Goal: Task Accomplishment & Management: Manage account settings

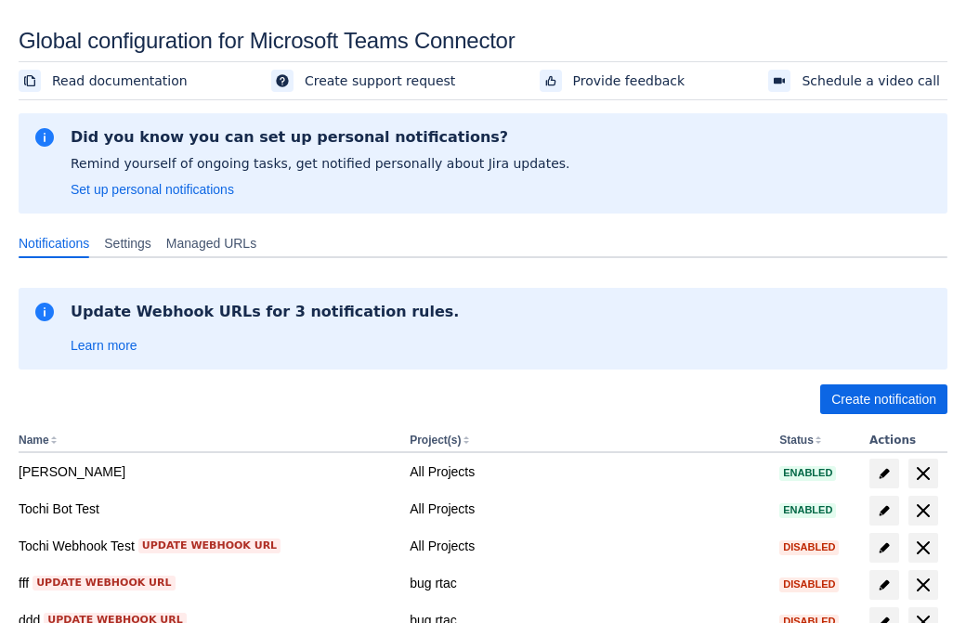
click at [883, 399] on span "Create notification" at bounding box center [883, 399] width 105 height 30
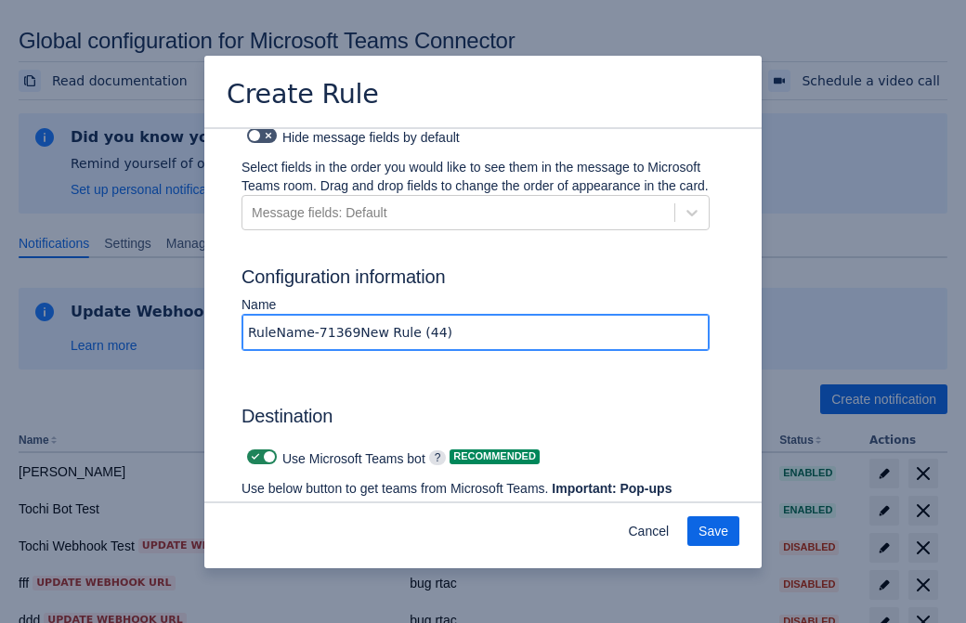
type input "RuleName-713692New Rule (44)"
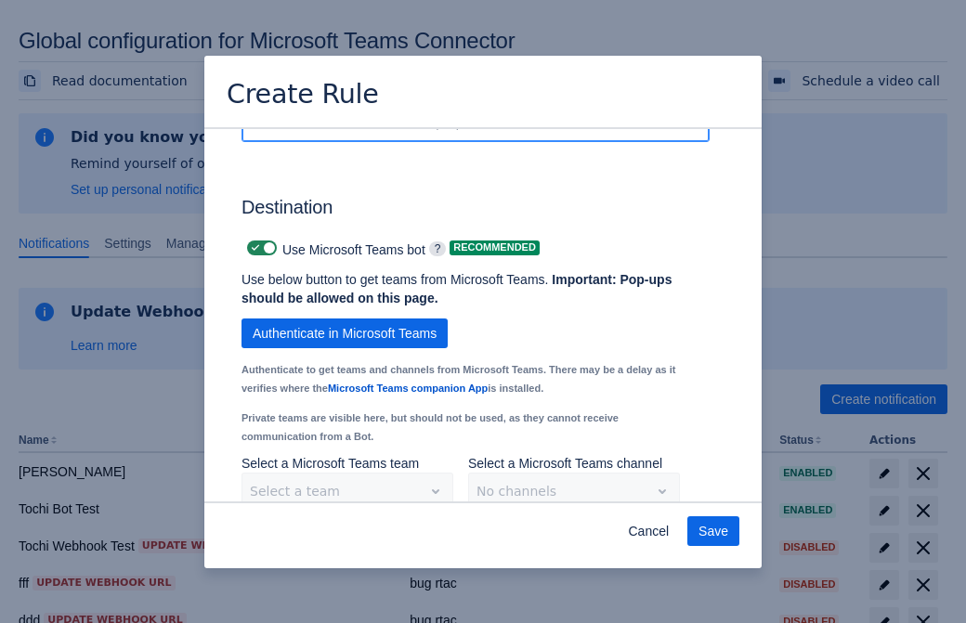
click at [344, 318] on span "Authenticate in Microsoft Teams" at bounding box center [345, 333] width 184 height 30
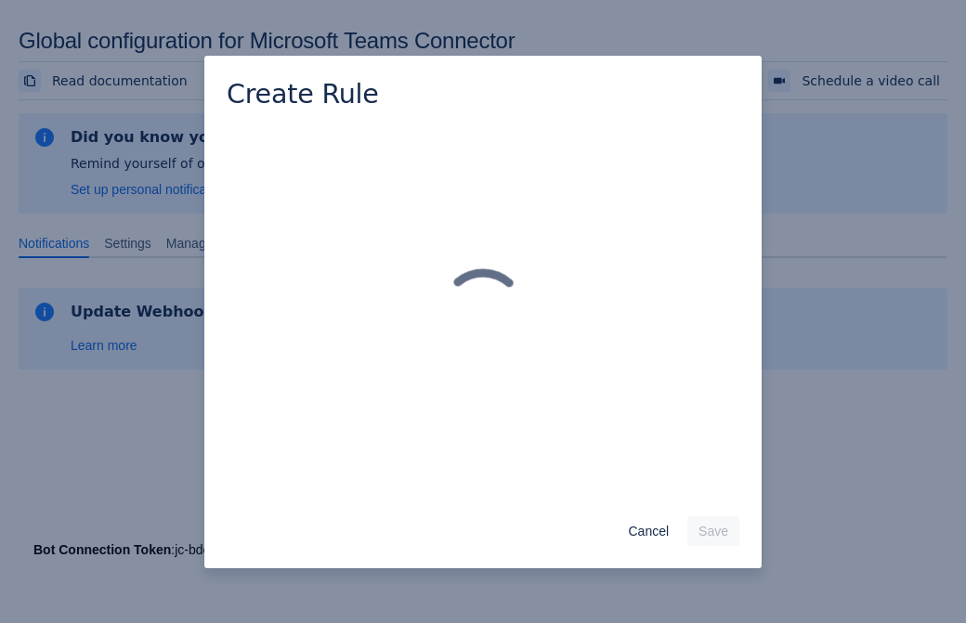
scroll to position [0, 0]
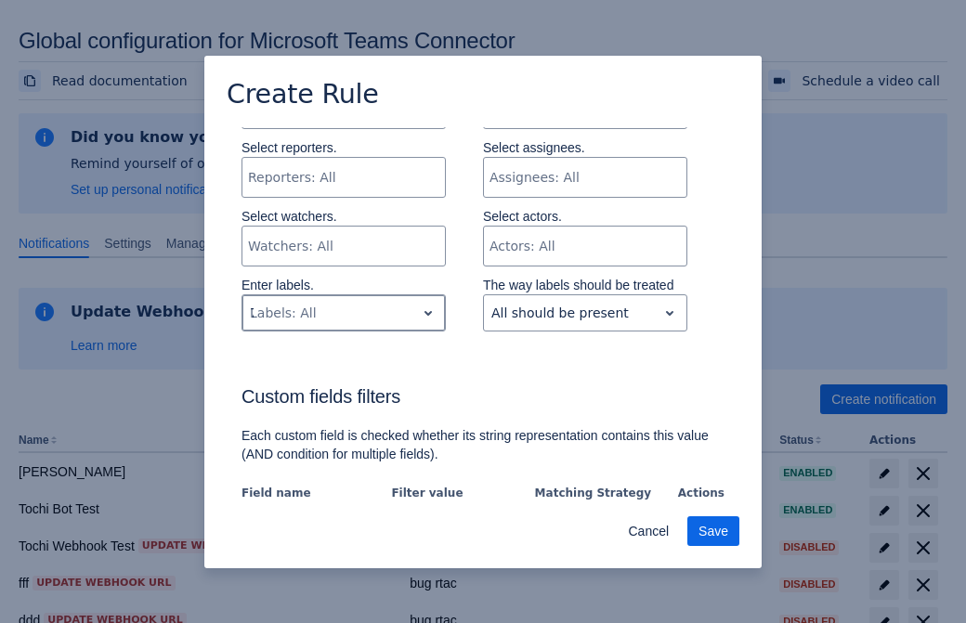
type input "713692_label"
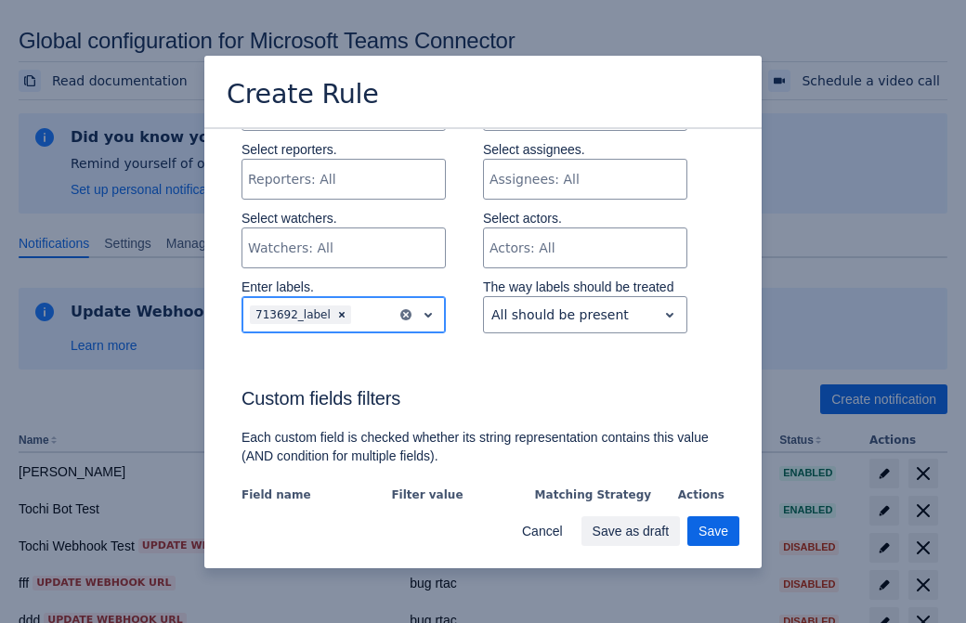
scroll to position [1271, 0]
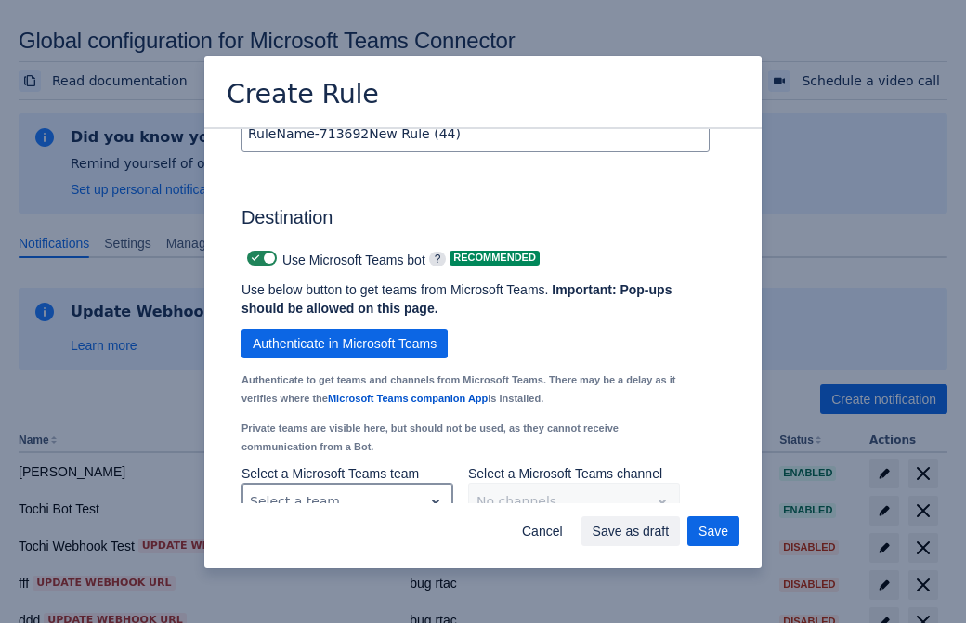
click at [346, 490] on div "Scrollable content" at bounding box center [332, 501] width 165 height 22
click at [573, 490] on div "Scrollable content" at bounding box center [558, 501] width 165 height 22
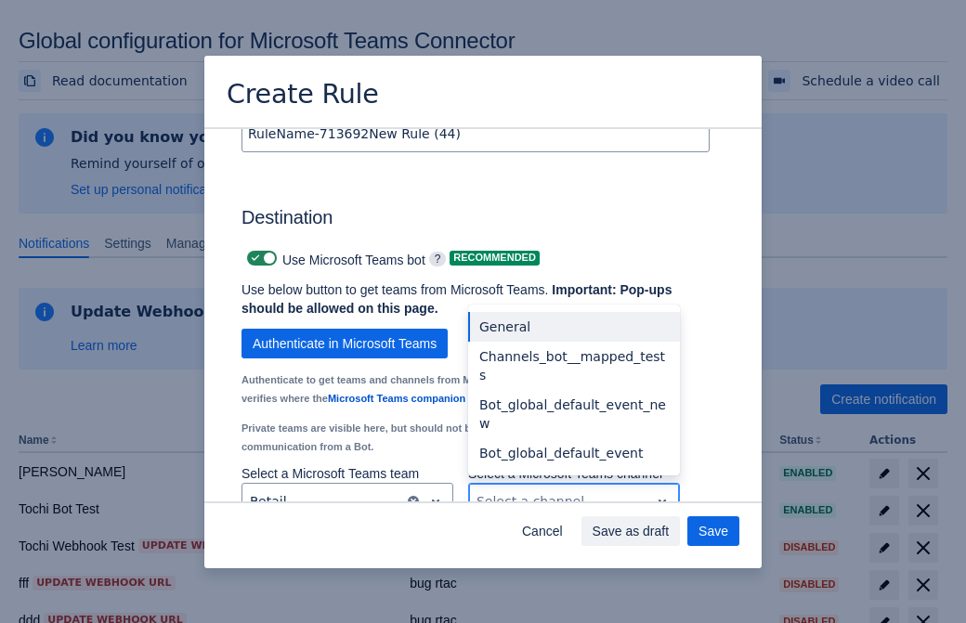
click at [573, 438] on div "Bot_global_default_event" at bounding box center [574, 453] width 212 height 30
click at [669, 531] on span "Save as draft" at bounding box center [630, 531] width 77 height 30
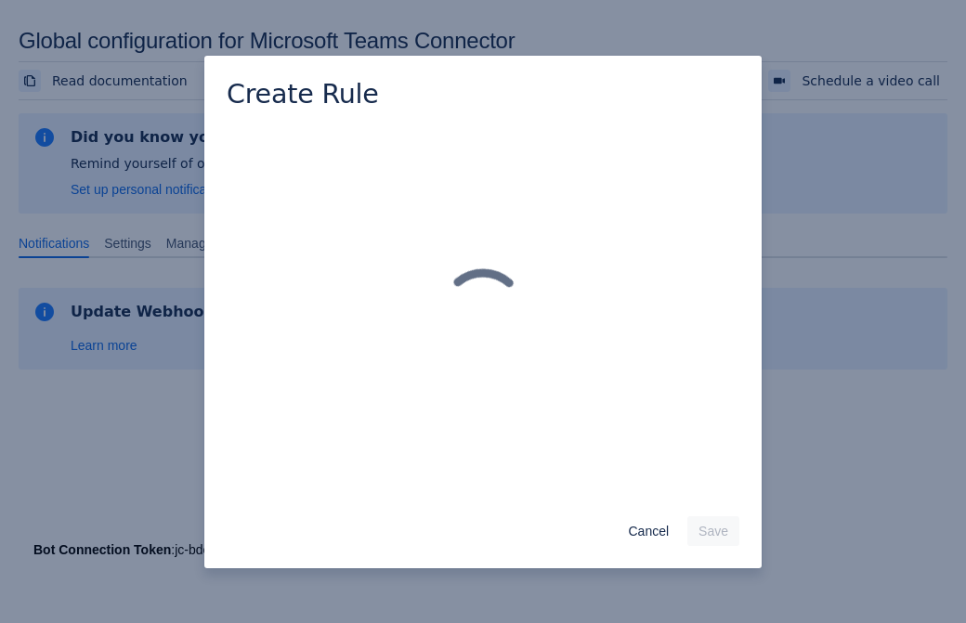
scroll to position [0, 0]
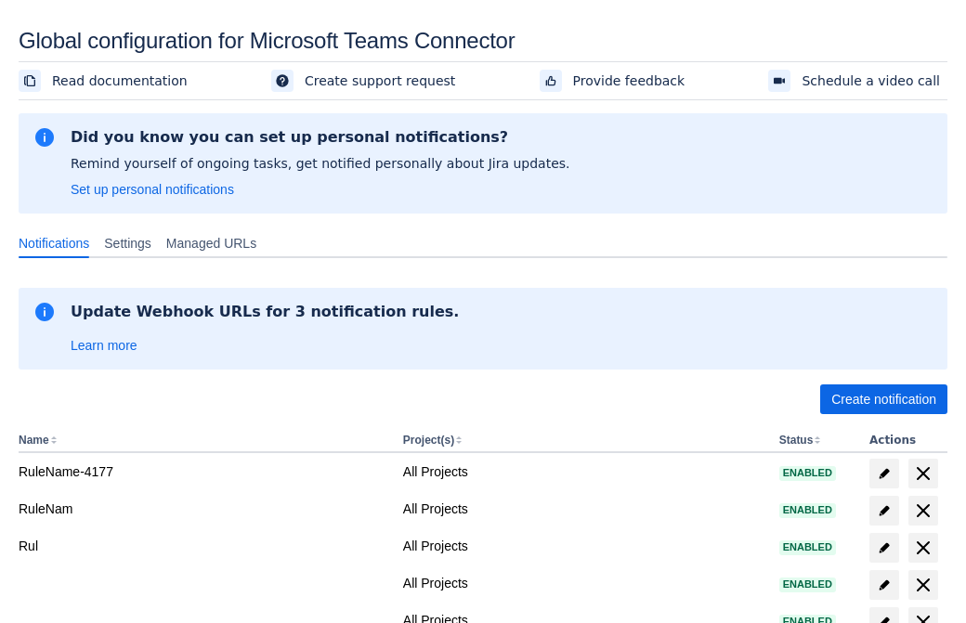
scroll to position [356, 0]
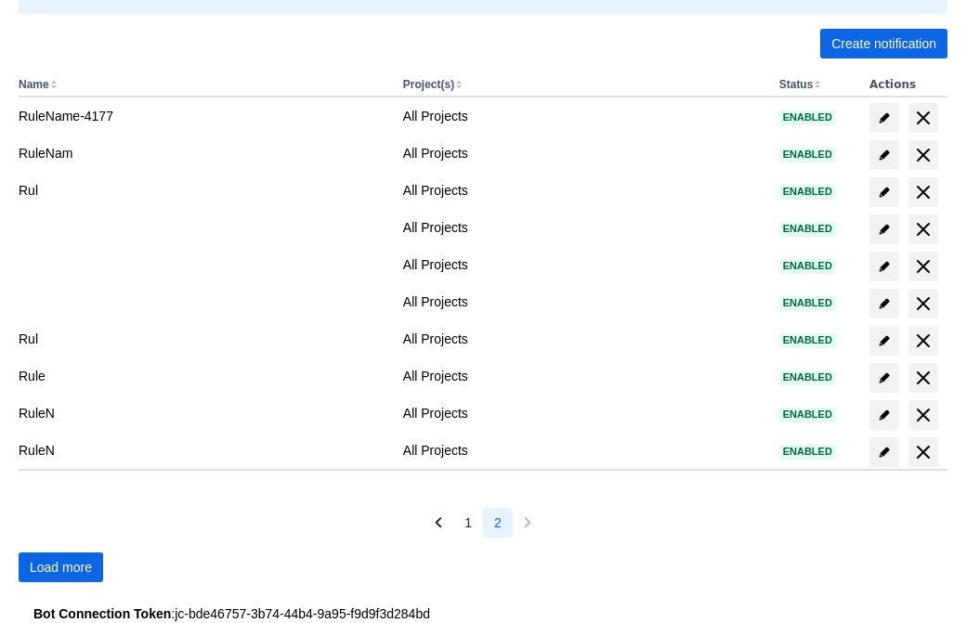
click at [60, 567] on span "Load more" at bounding box center [61, 567] width 62 height 30
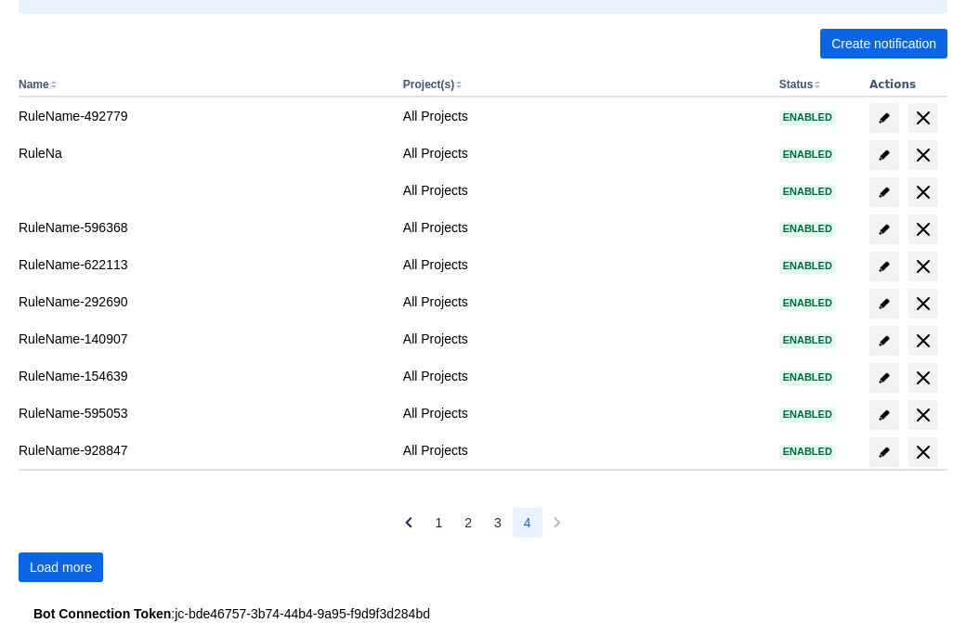
click at [60, 567] on span "Load more" at bounding box center [61, 567] width 62 height 30
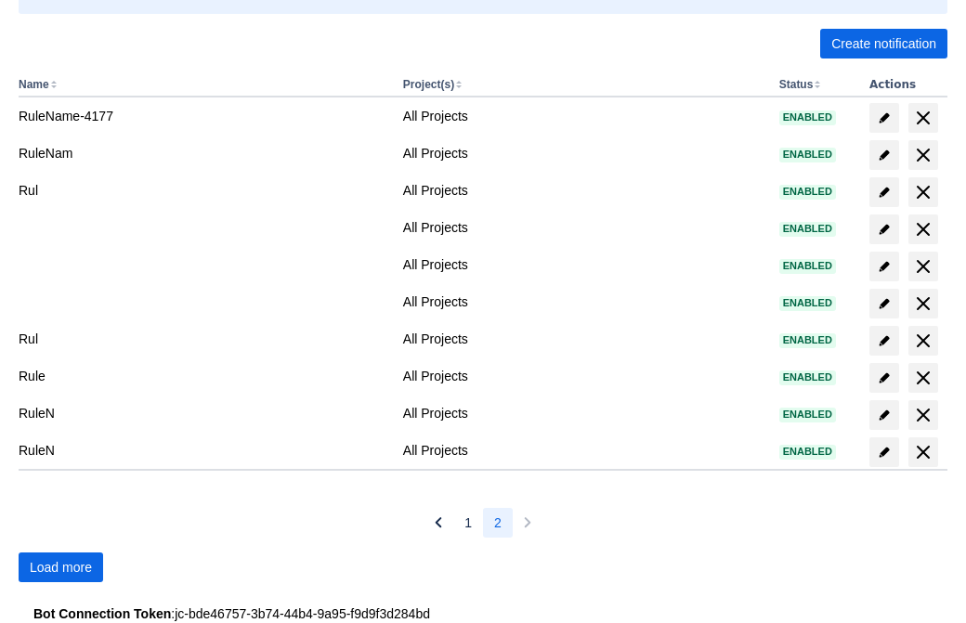
click at [60, 567] on span "Load more" at bounding box center [61, 567] width 62 height 30
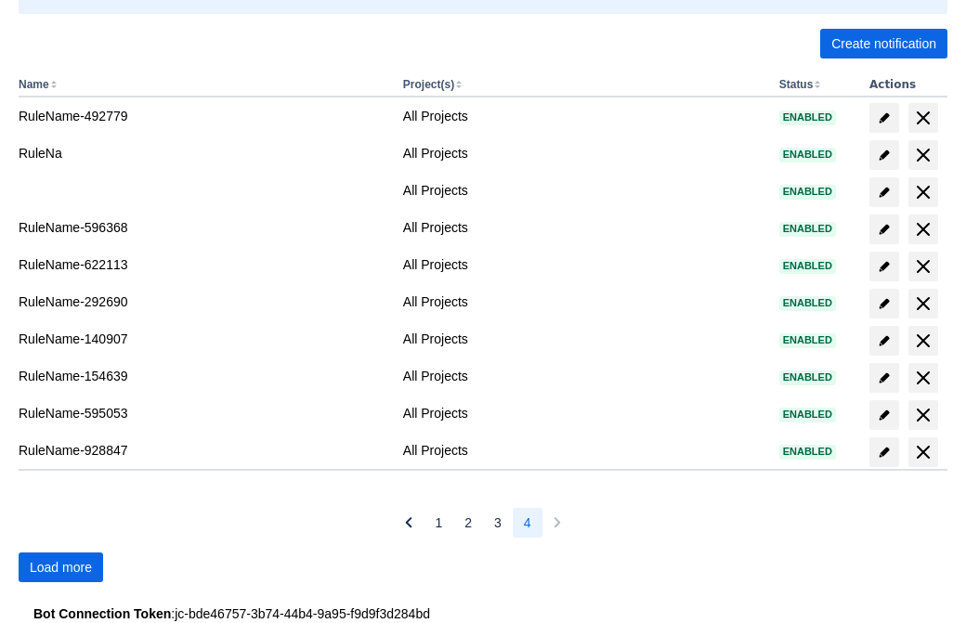
click at [60, 567] on span "Load more" at bounding box center [61, 567] width 62 height 30
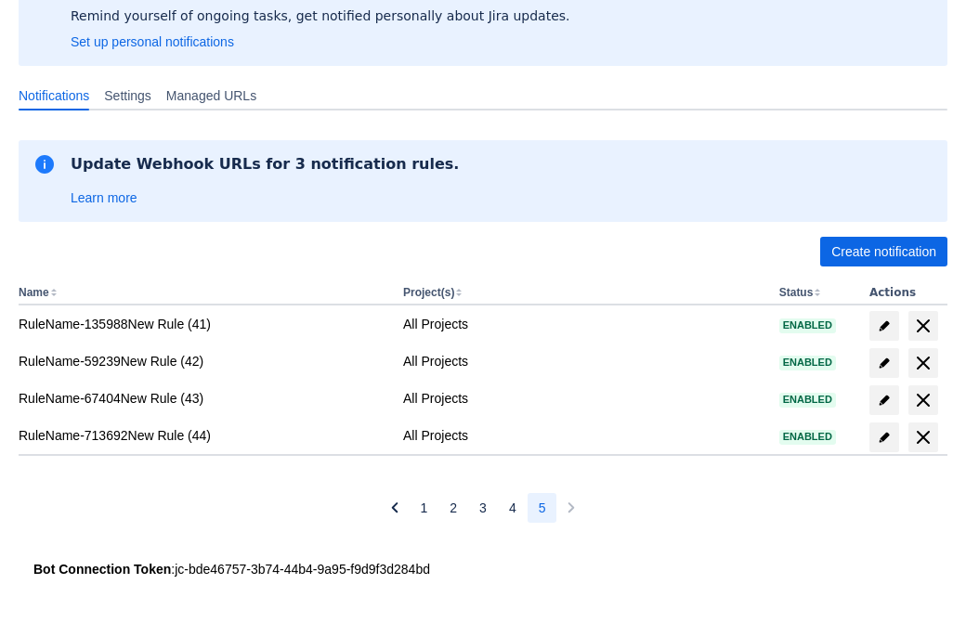
click at [922, 437] on span "delete" at bounding box center [923, 437] width 22 height 22
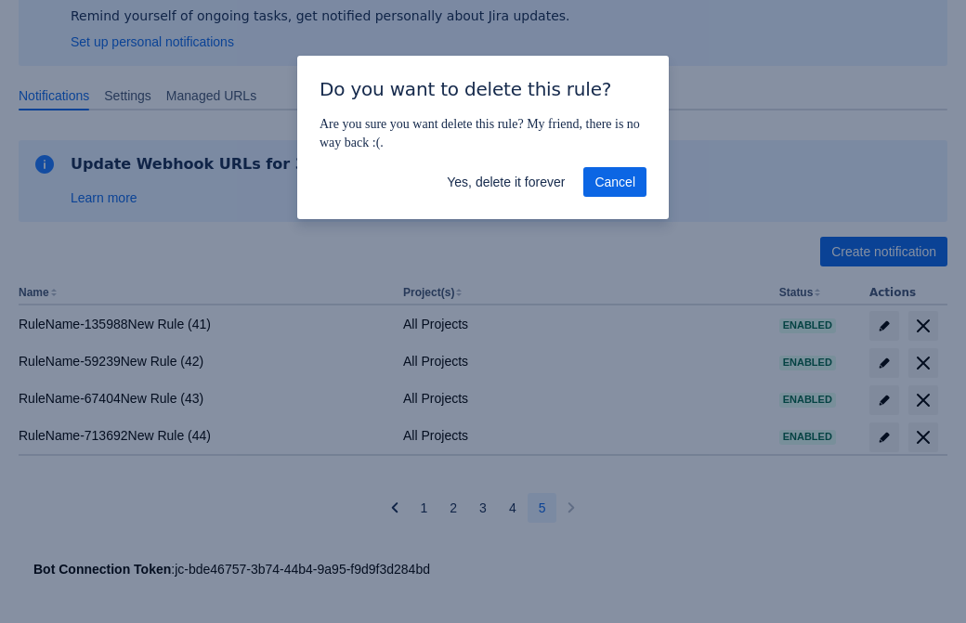
click at [505, 182] on span "Yes, delete it forever" at bounding box center [506, 182] width 118 height 30
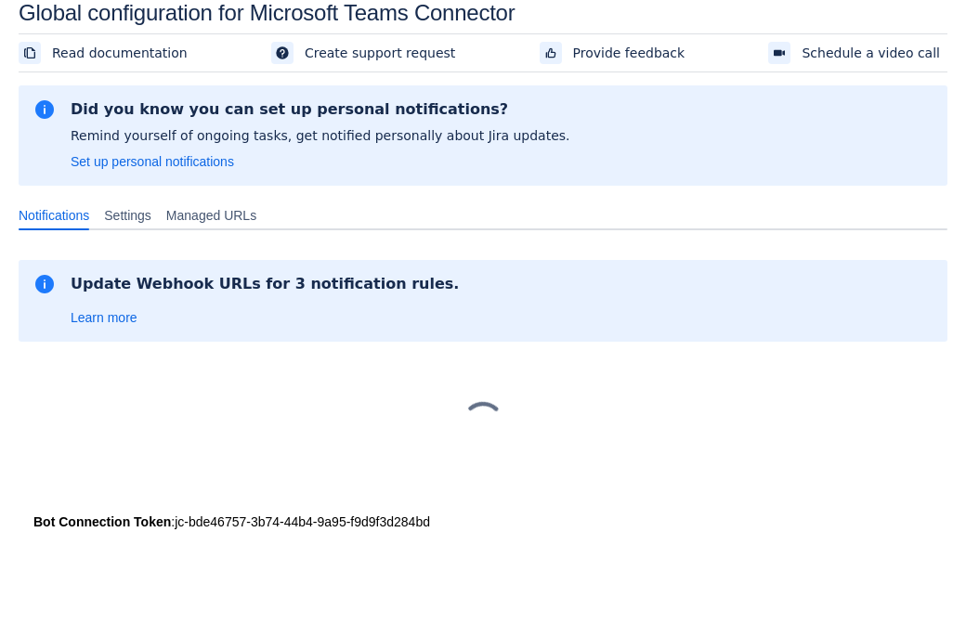
scroll to position [28, 0]
